Goal: Navigation & Orientation: Find specific page/section

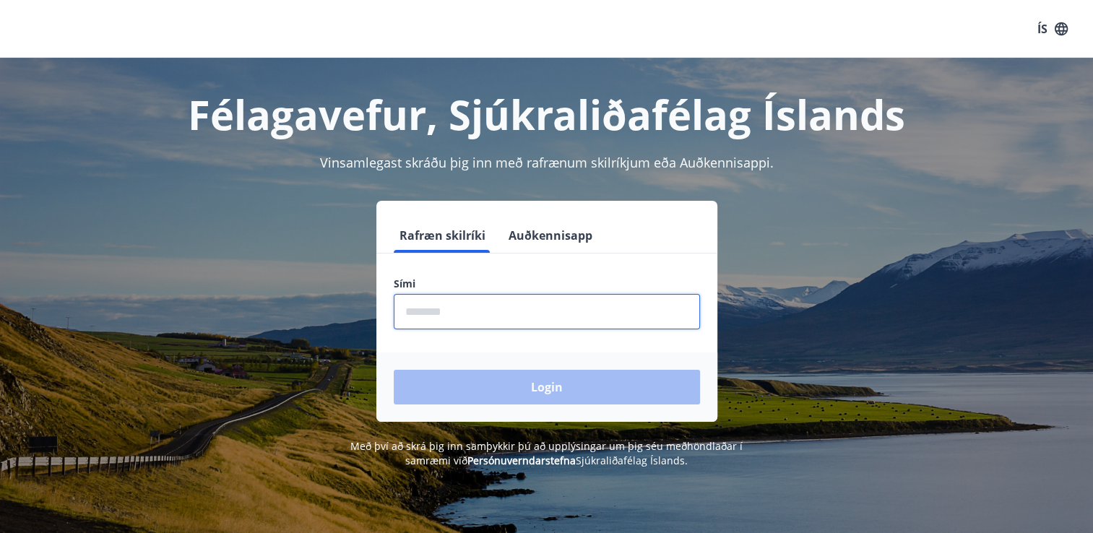
click at [431, 314] on input "phone" at bounding box center [547, 311] width 306 height 35
type input "********"
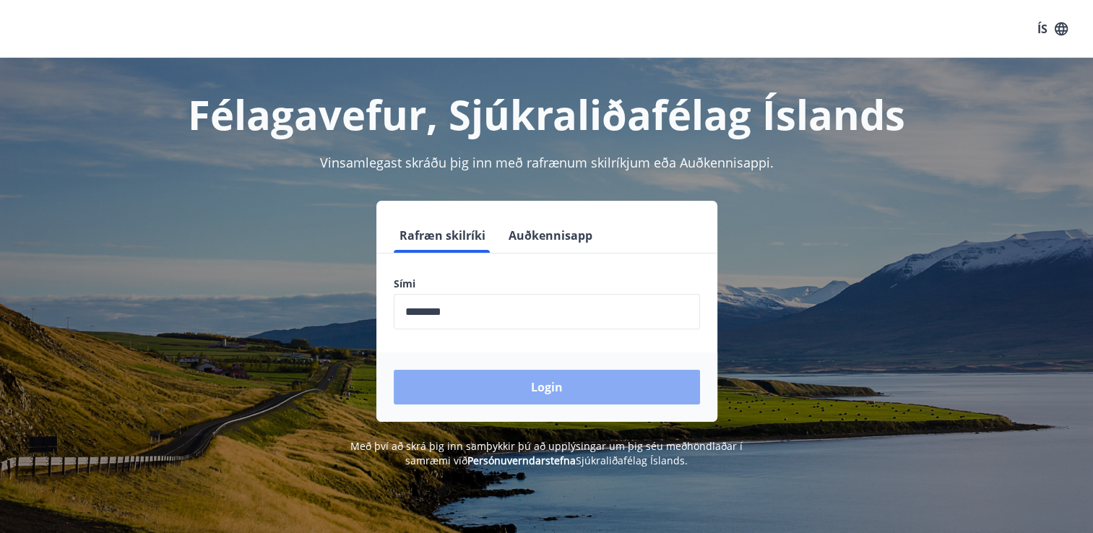
click at [495, 383] on button "Login" at bounding box center [547, 387] width 306 height 35
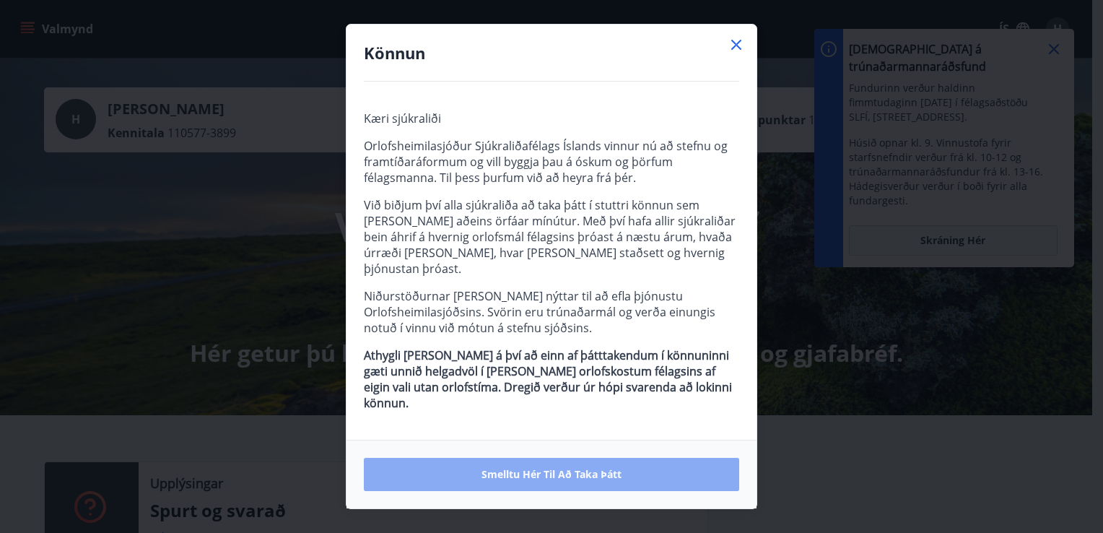
click at [526, 467] on span "Smelltu hér til að taka þátt" at bounding box center [552, 474] width 140 height 14
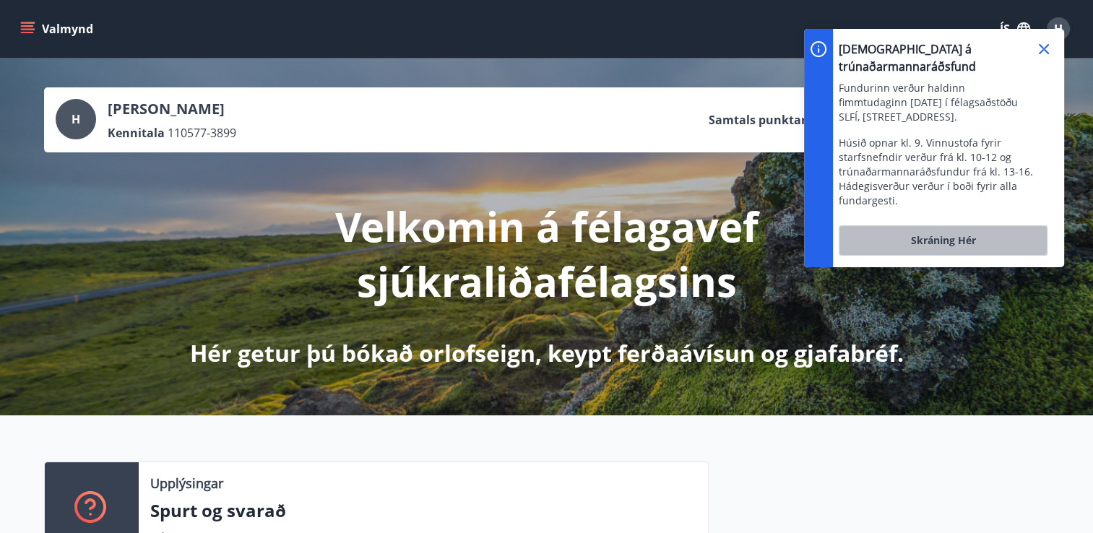
click at [957, 233] on span "Skráning hér" at bounding box center [942, 240] width 65 height 14
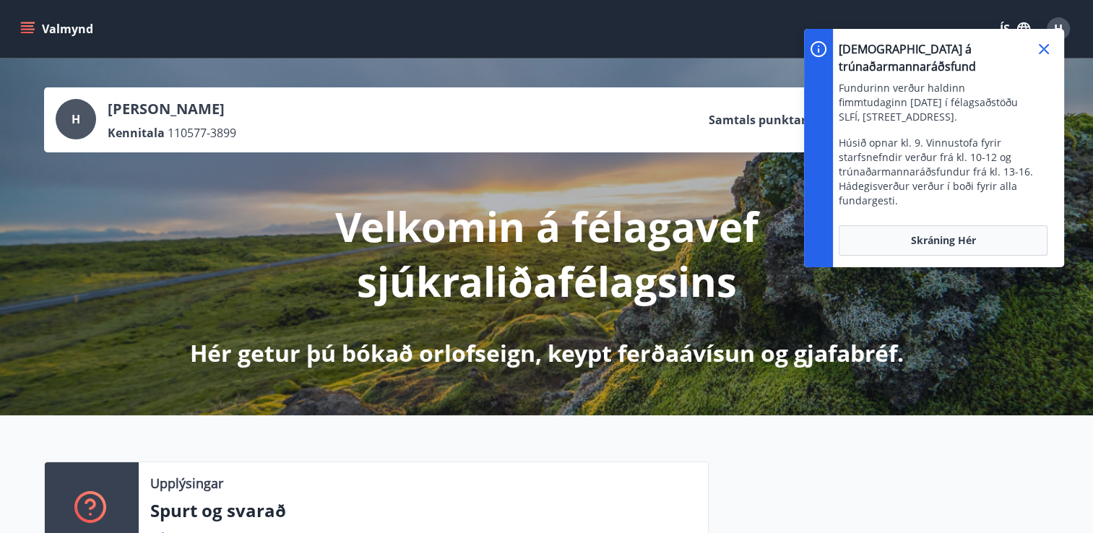
click at [1047, 51] on icon at bounding box center [1043, 48] width 17 height 17
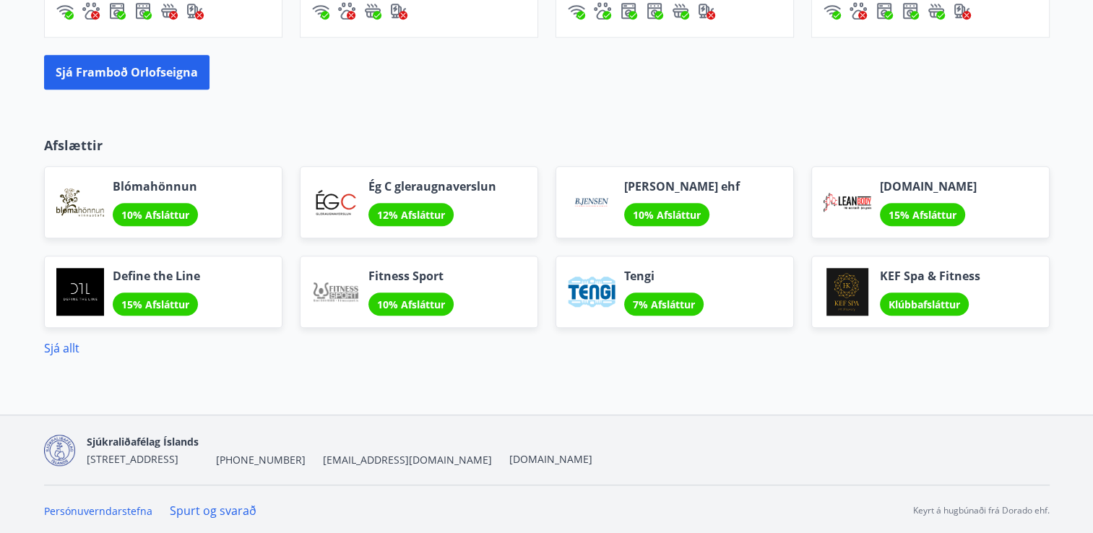
scroll to position [1147, 0]
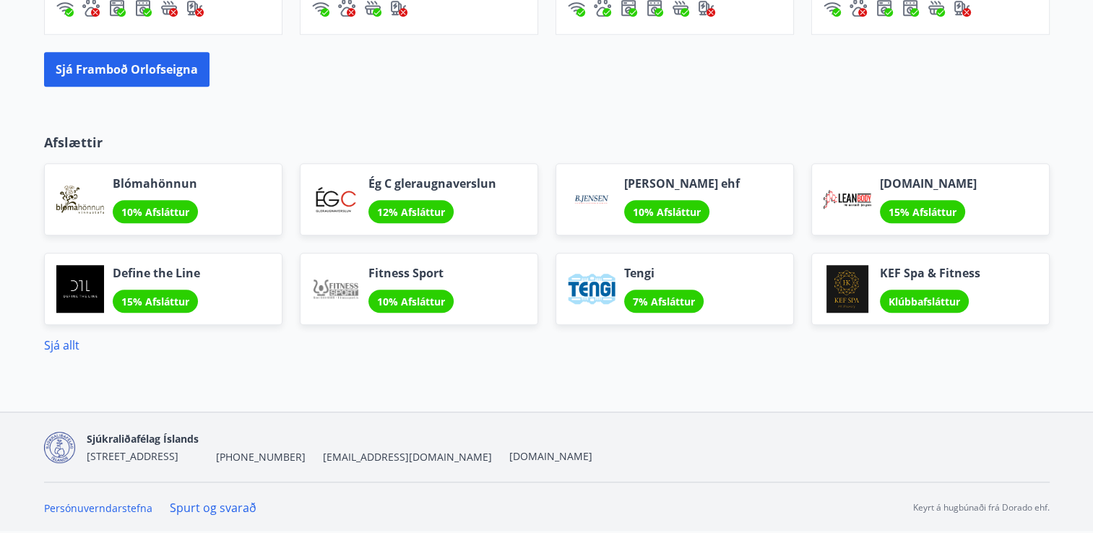
click at [155, 298] on span "15% Afsláttur" at bounding box center [155, 302] width 68 height 14
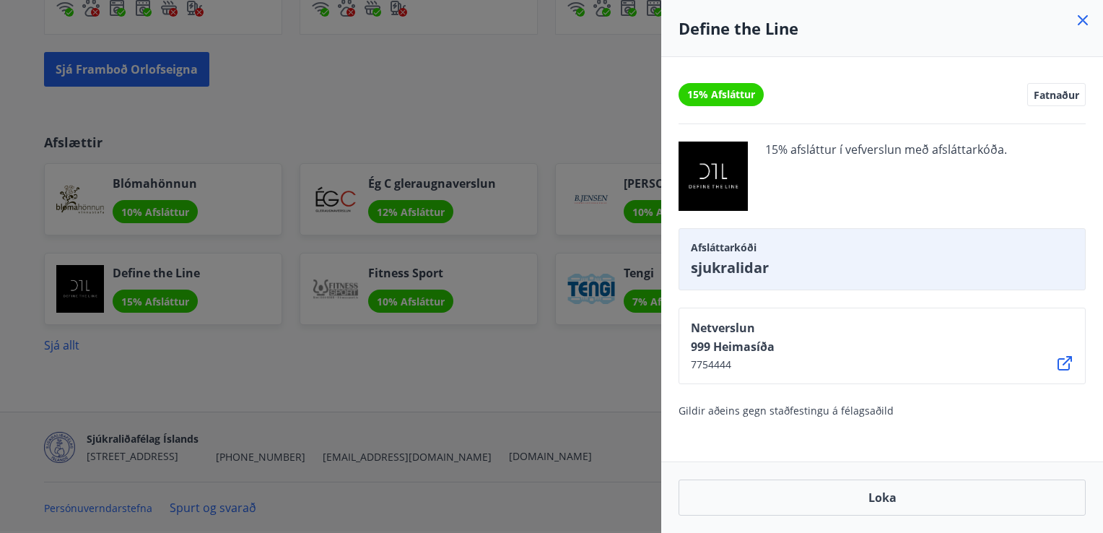
click at [1083, 14] on icon at bounding box center [1083, 20] width 17 height 17
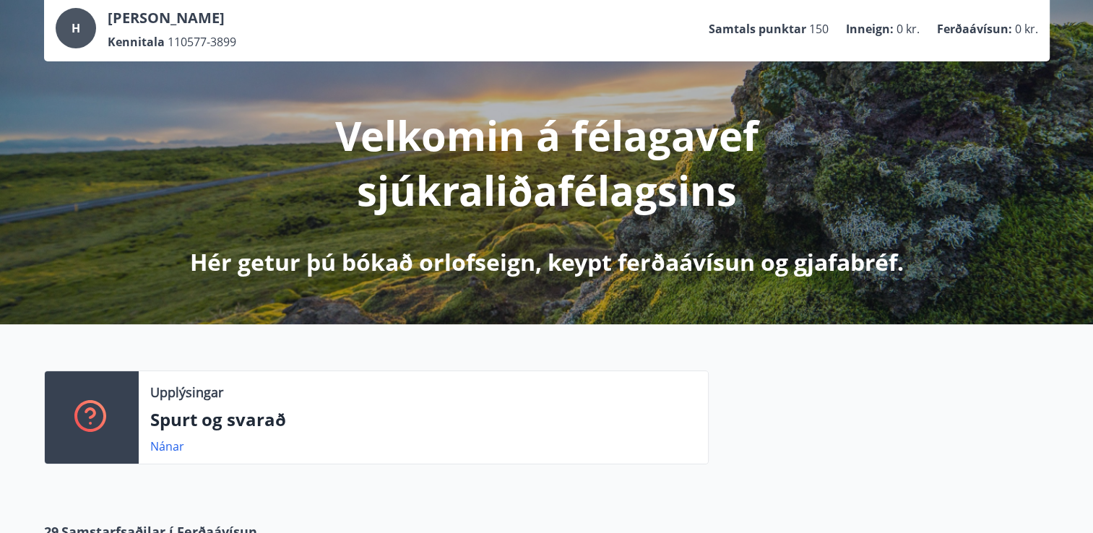
scroll to position [0, 0]
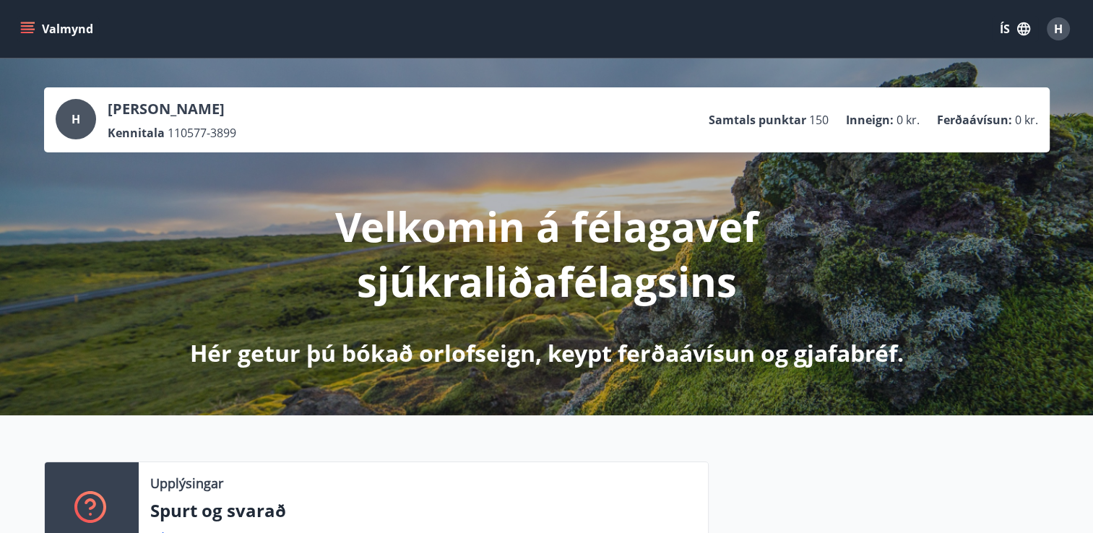
click at [22, 32] on icon "menu" at bounding box center [27, 32] width 13 height 1
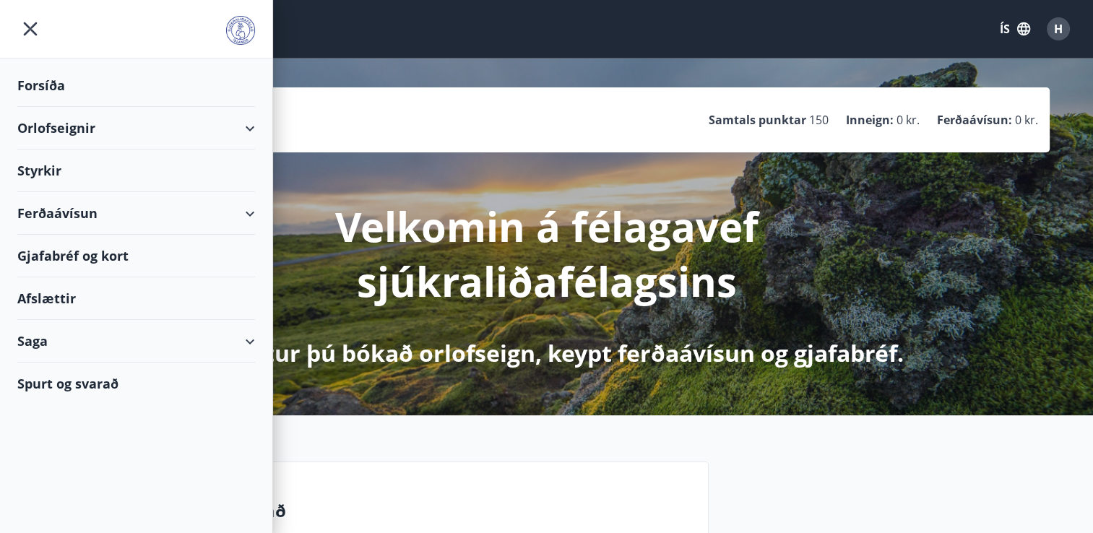
click at [246, 215] on div "Ferðaávísun" at bounding box center [136, 213] width 238 height 43
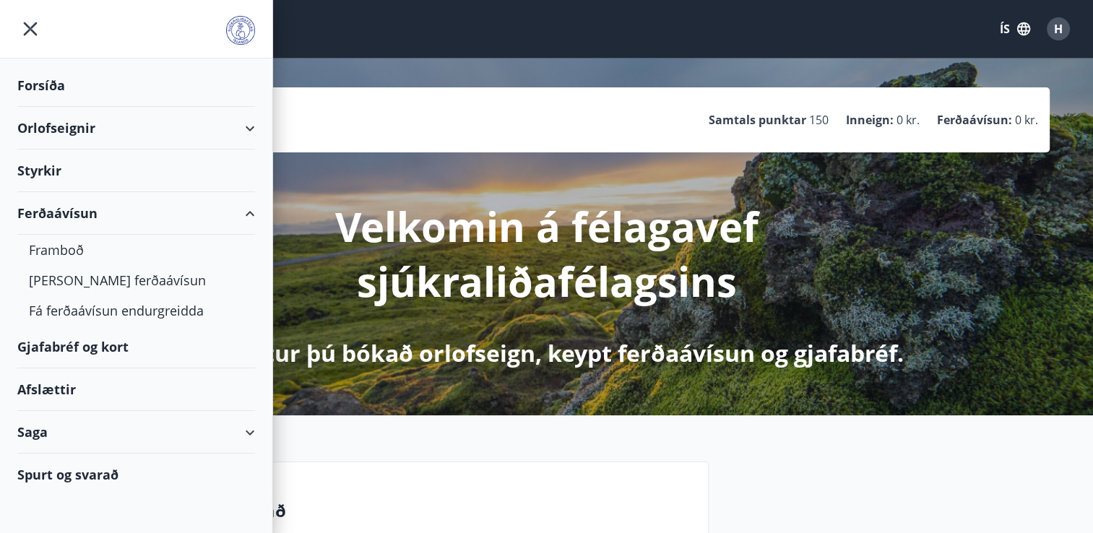
click at [70, 354] on div "Gjafabréf og kort" at bounding box center [136, 347] width 238 height 43
click at [34, 25] on icon "menu" at bounding box center [31, 29] width 14 height 14
